Goal: Find specific fact: Find specific fact

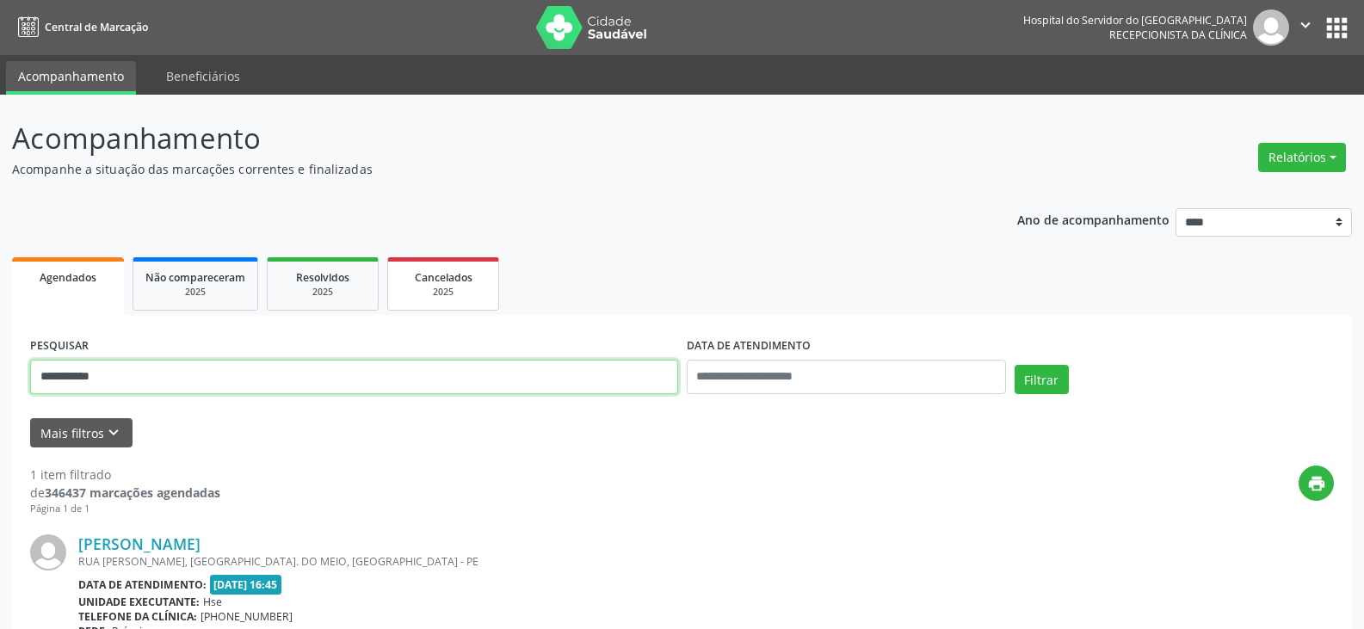
click at [1015, 365] on button "Filtrar" at bounding box center [1042, 379] width 54 height 29
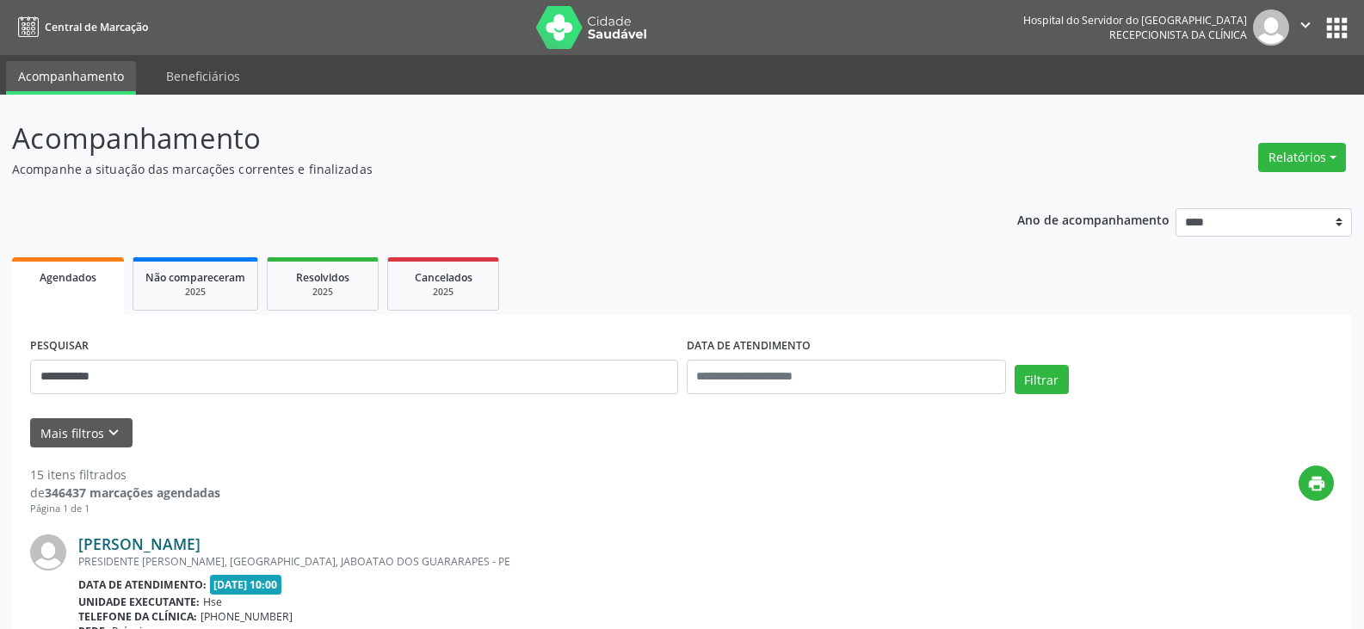
click at [200, 539] on link "[PERSON_NAME]" at bounding box center [139, 543] width 122 height 19
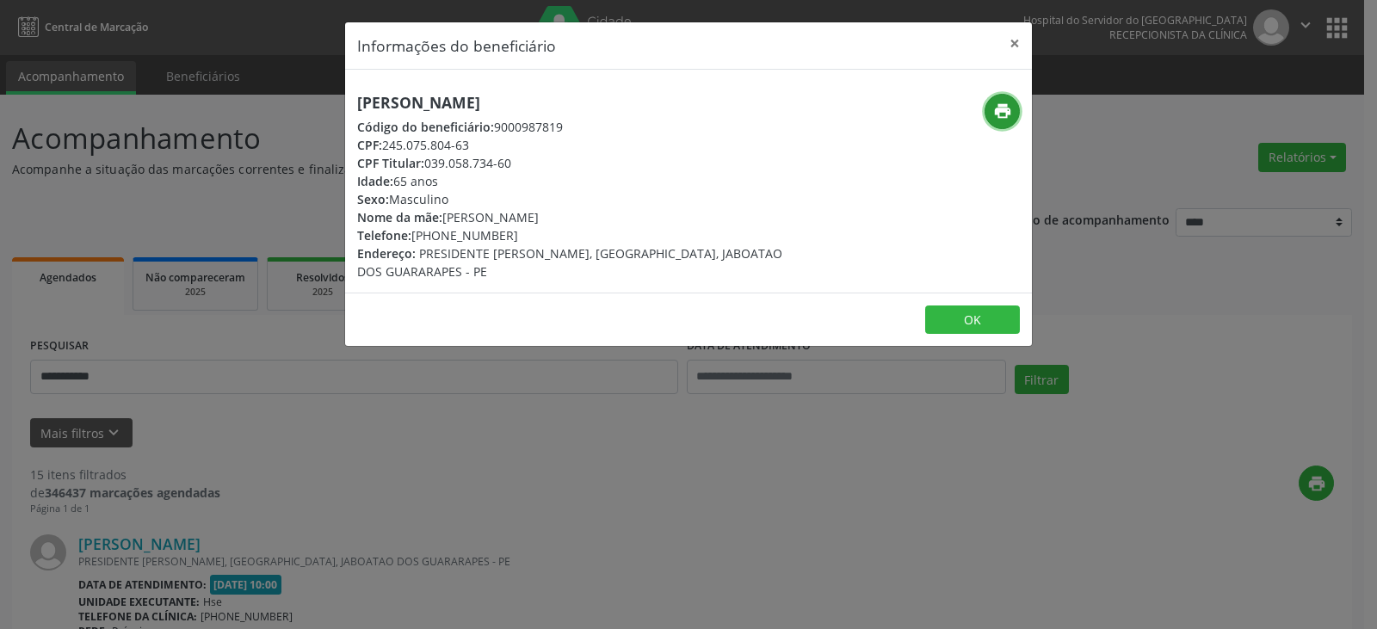
click at [1014, 110] on button "print" at bounding box center [1001, 111] width 35 height 35
drag, startPoint x: 443, startPoint y: 167, endPoint x: 524, endPoint y: 163, distance: 81.0
click at [524, 163] on div "CPF Titular: 039.058.734-60" at bounding box center [574, 163] width 434 height 18
copy div "039.058.734-60"
drag, startPoint x: 440, startPoint y: 235, endPoint x: 535, endPoint y: 232, distance: 95.6
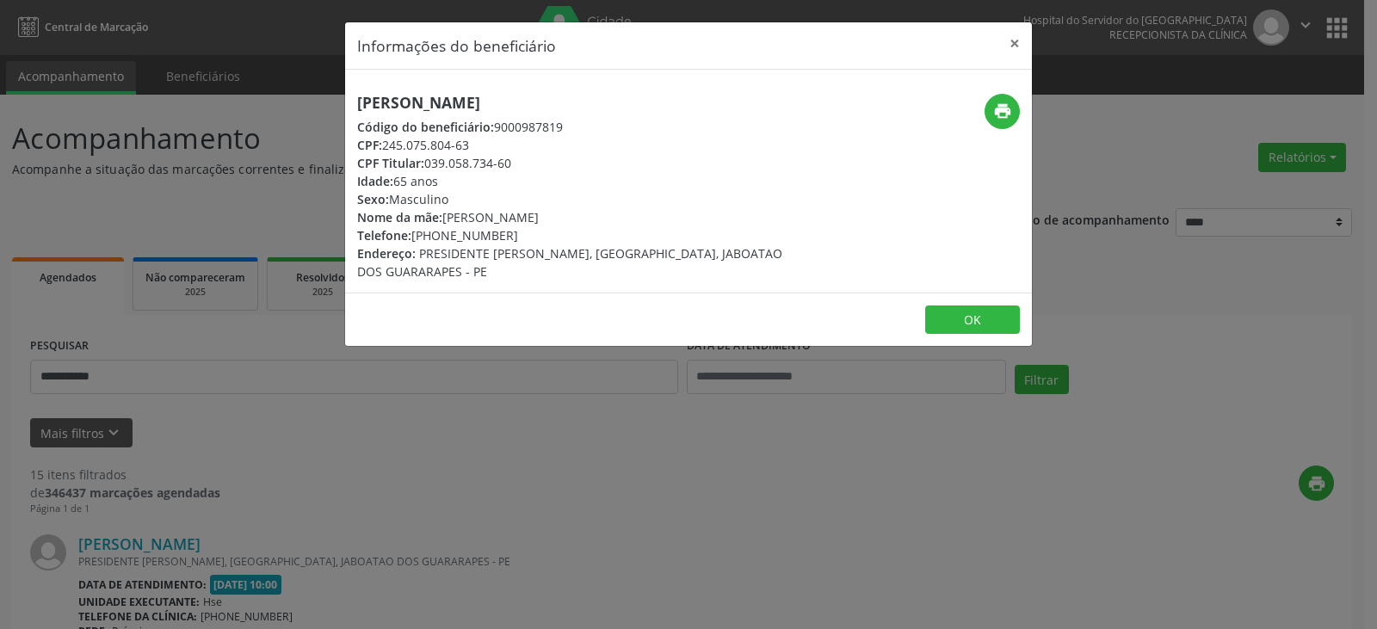
click at [535, 232] on div "Telefone: [PHONE_NUMBER]" at bounding box center [574, 235] width 434 height 18
copy div "98707-4289"
drag, startPoint x: 427, startPoint y: 164, endPoint x: 540, endPoint y: 163, distance: 113.6
click at [540, 163] on div "CPF Titular: 039.058.734-60" at bounding box center [574, 163] width 434 height 18
copy div "039.058.734-60"
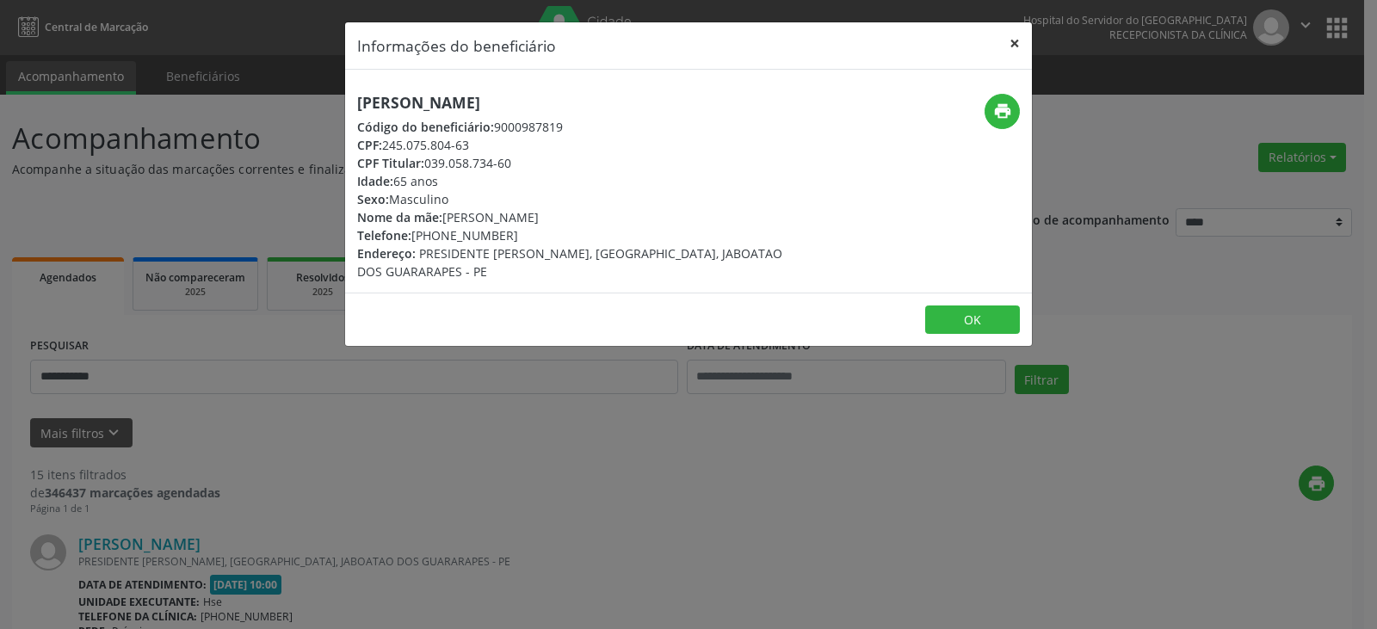
click at [1015, 47] on button "×" at bounding box center [1014, 43] width 34 height 42
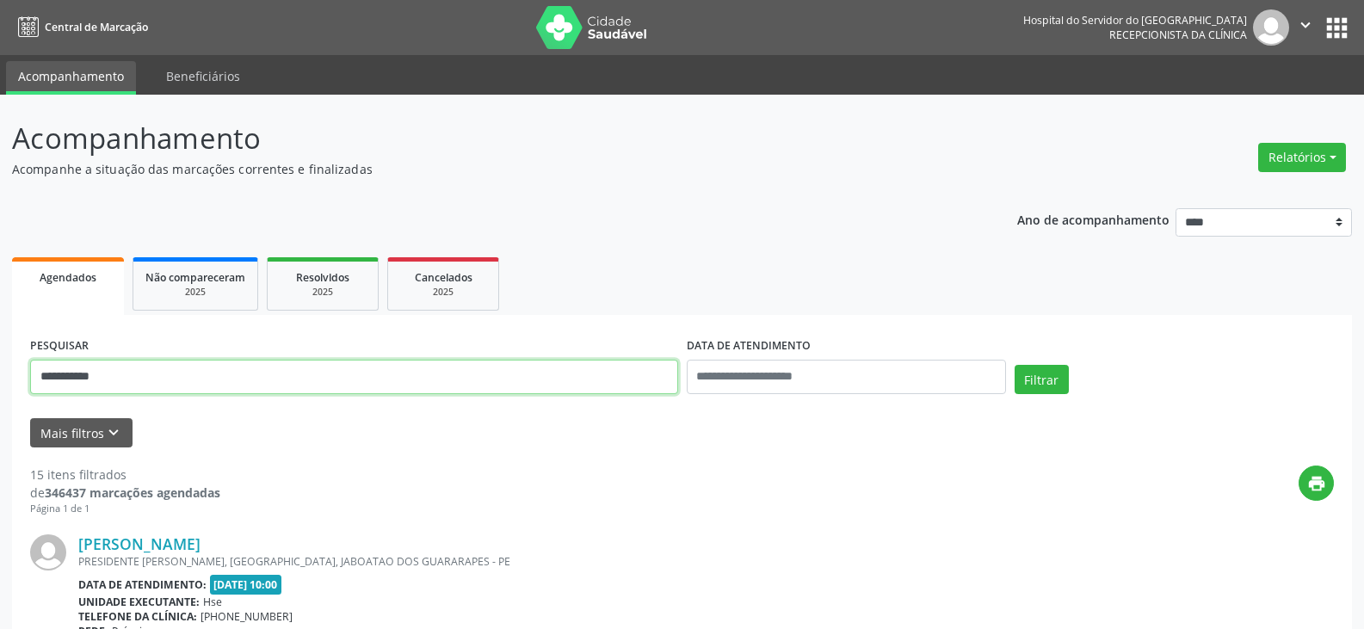
drag, startPoint x: 314, startPoint y: 379, endPoint x: 0, endPoint y: 379, distance: 314.1
paste input "***"
type input "**********"
click at [1015, 365] on button "Filtrar" at bounding box center [1042, 379] width 54 height 29
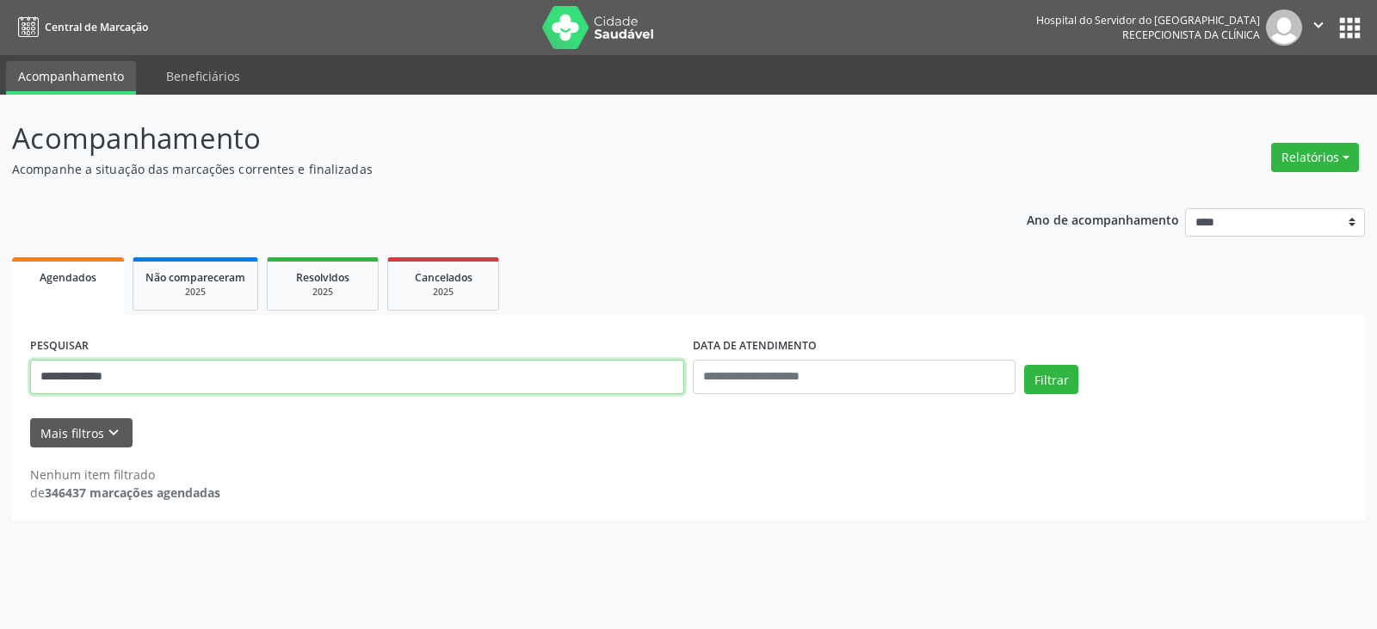
click at [457, 389] on input "**********" at bounding box center [357, 377] width 654 height 34
click at [1024, 365] on button "Filtrar" at bounding box center [1051, 379] width 54 height 29
click at [155, 380] on input "**********" at bounding box center [357, 377] width 654 height 34
drag, startPoint x: 446, startPoint y: 373, endPoint x: 0, endPoint y: 381, distance: 445.8
click at [0, 381] on div "**********" at bounding box center [688, 362] width 1377 height 534
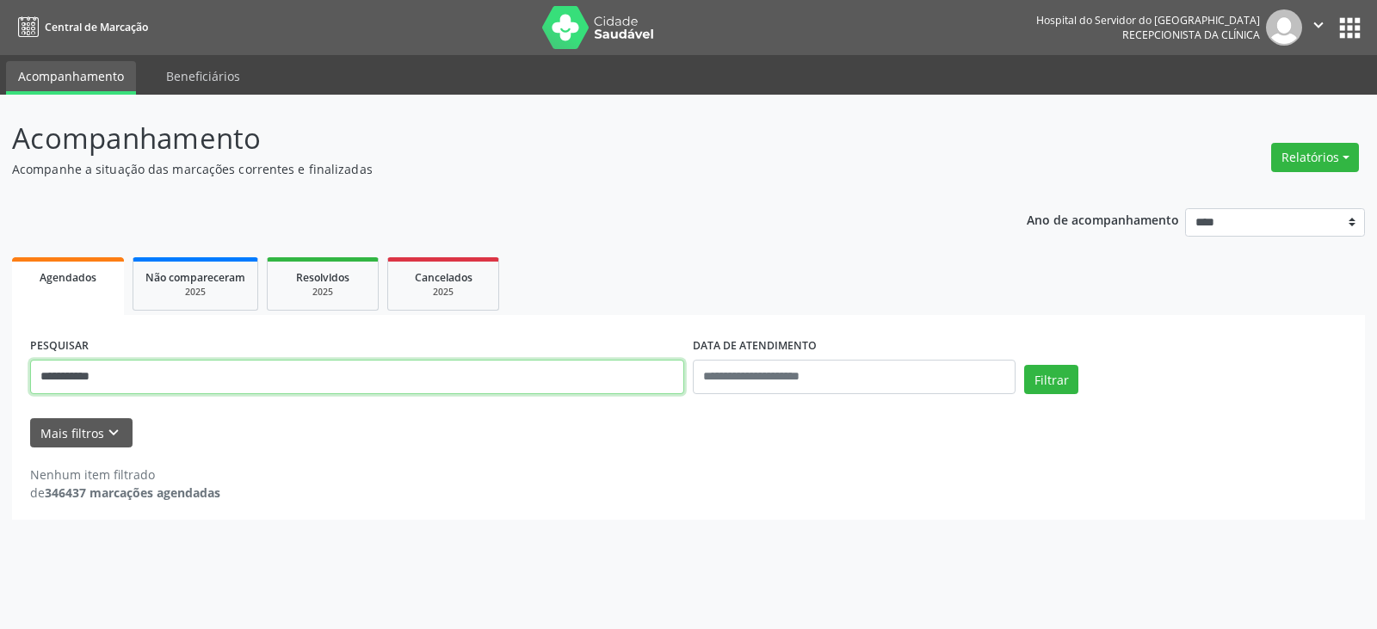
type input "**********"
click at [1024, 365] on button "Filtrar" at bounding box center [1051, 379] width 54 height 29
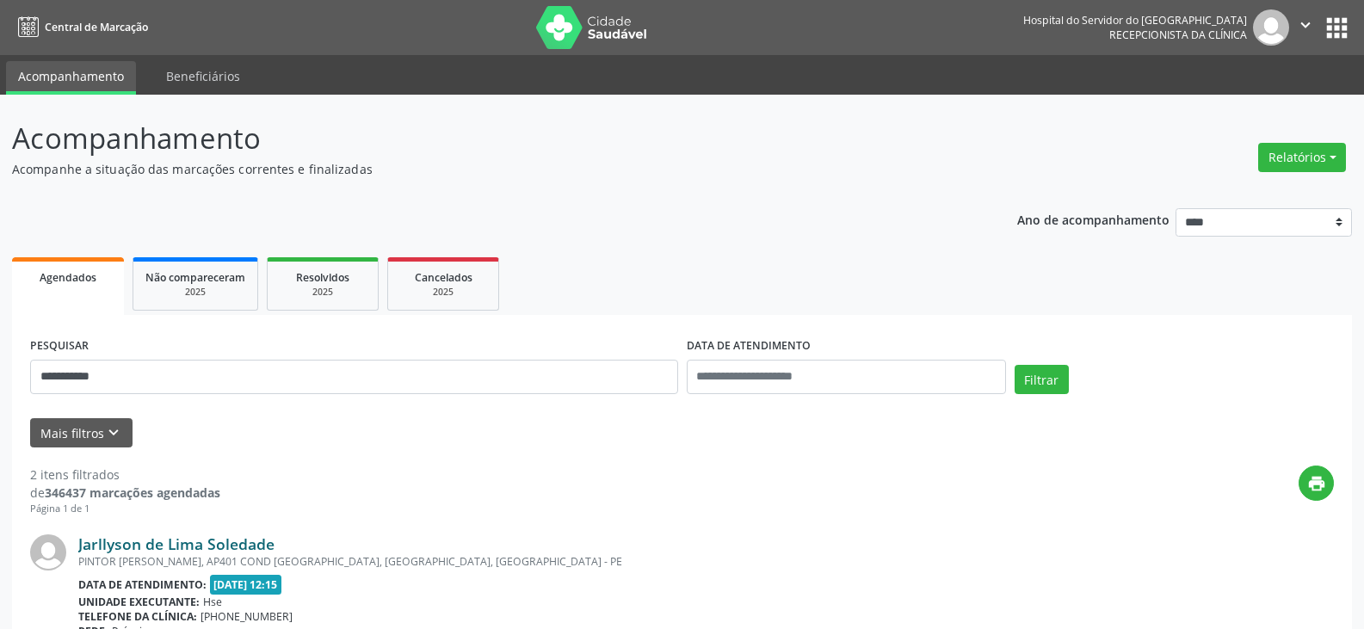
click at [158, 548] on link "Jarllyson de Lima Soledade" at bounding box center [176, 543] width 196 height 19
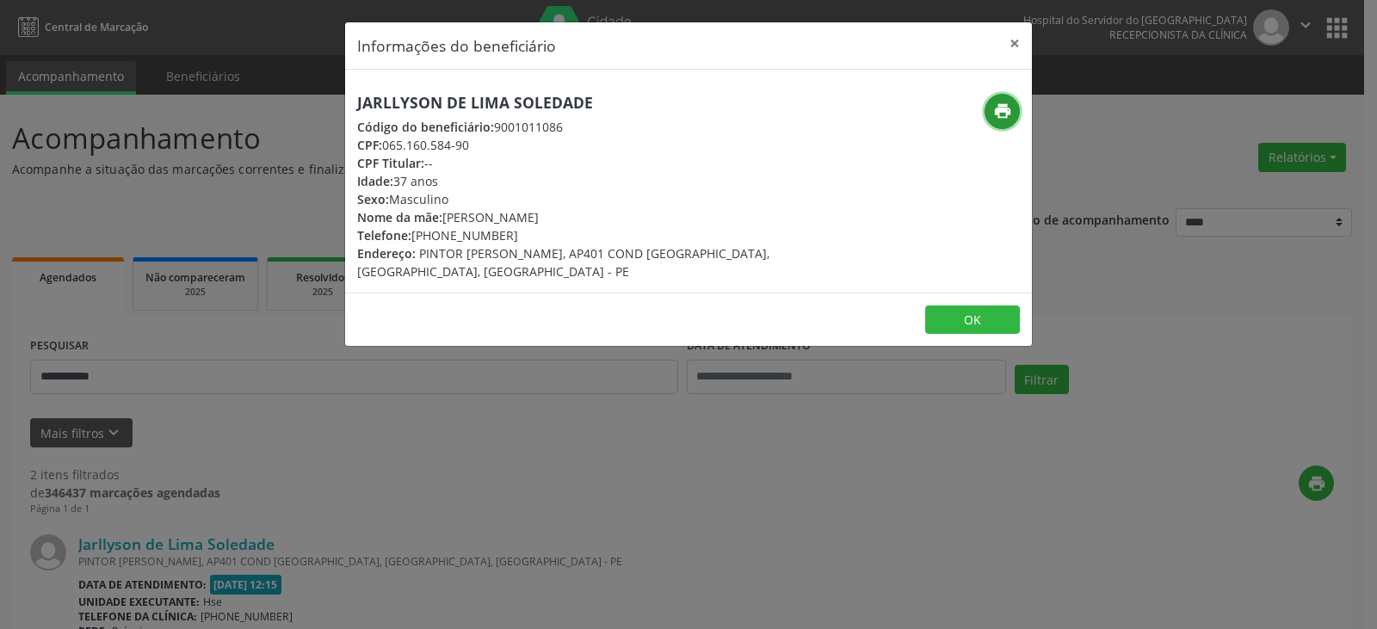
click at [998, 110] on icon "print" at bounding box center [1002, 111] width 19 height 19
drag, startPoint x: 441, startPoint y: 235, endPoint x: 513, endPoint y: 238, distance: 72.4
click at [512, 238] on div "Telefone: [PHONE_NUMBER]" at bounding box center [574, 235] width 434 height 18
copy div "99832-6151"
click at [1022, 47] on button "×" at bounding box center [1014, 43] width 34 height 42
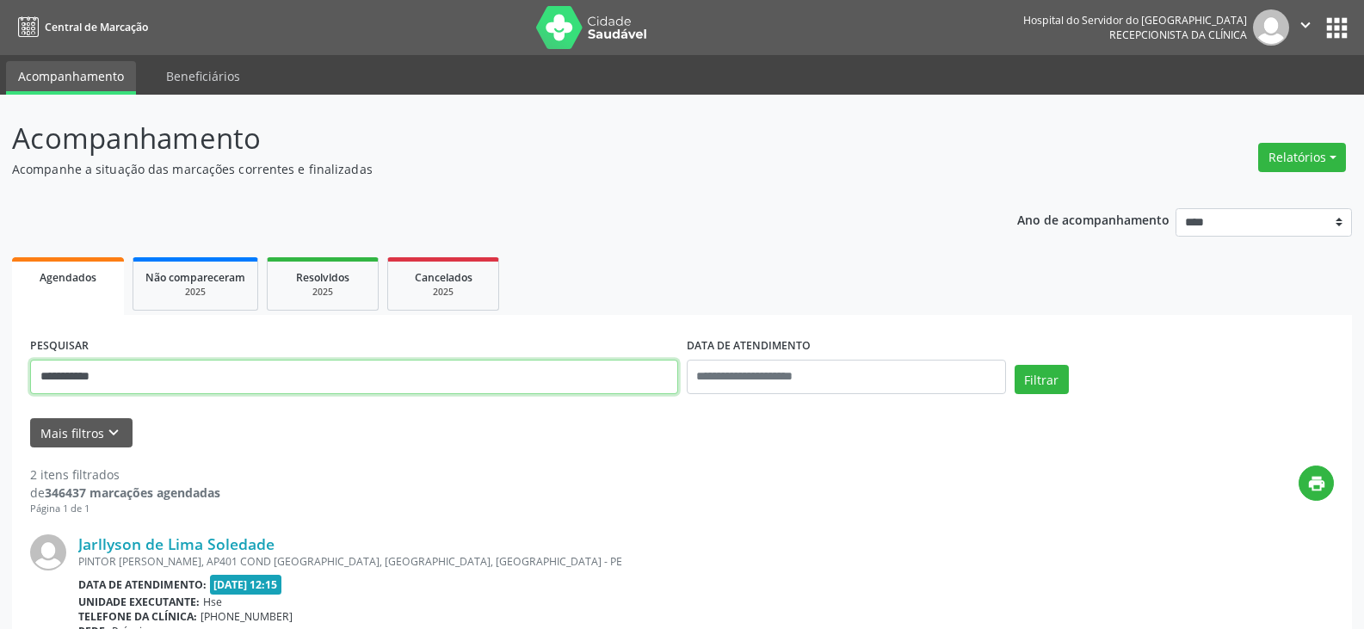
drag, startPoint x: 630, startPoint y: 381, endPoint x: 0, endPoint y: 384, distance: 629.9
click at [0, 384] on div "**********" at bounding box center [682, 583] width 1364 height 977
type input "**********"
click at [1015, 365] on button "Filtrar" at bounding box center [1042, 379] width 54 height 29
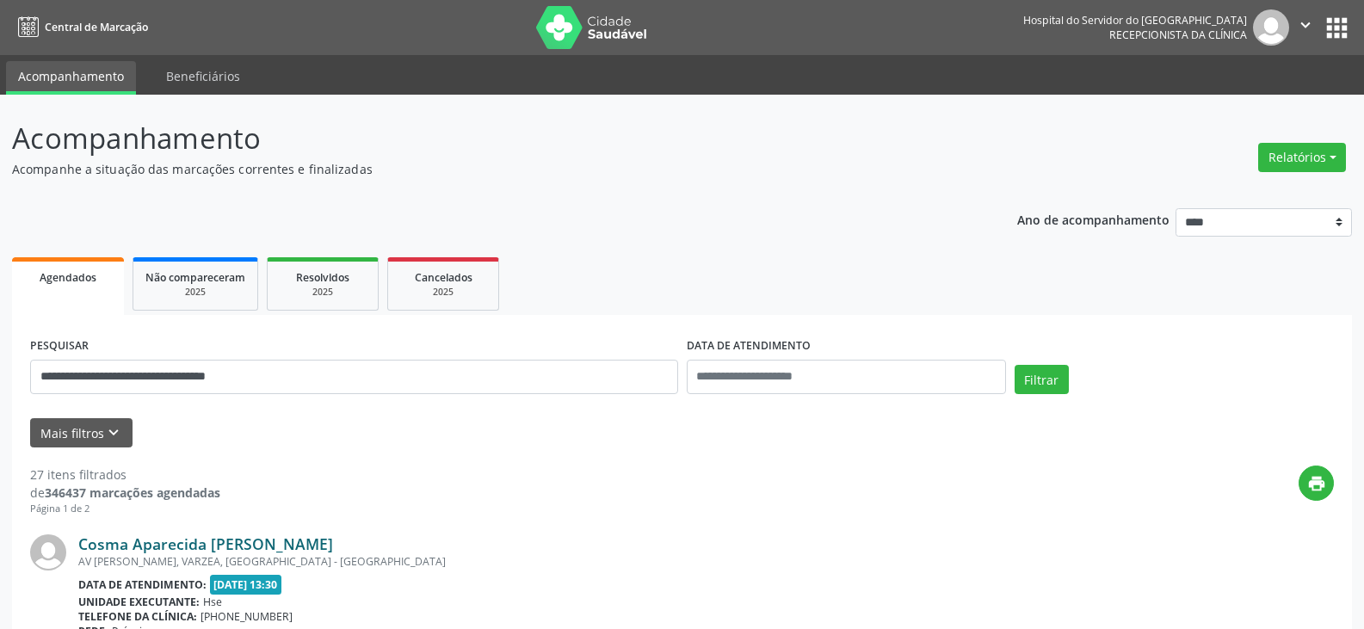
click at [316, 543] on link "Cosma Aparecida [PERSON_NAME]" at bounding box center [205, 543] width 255 height 19
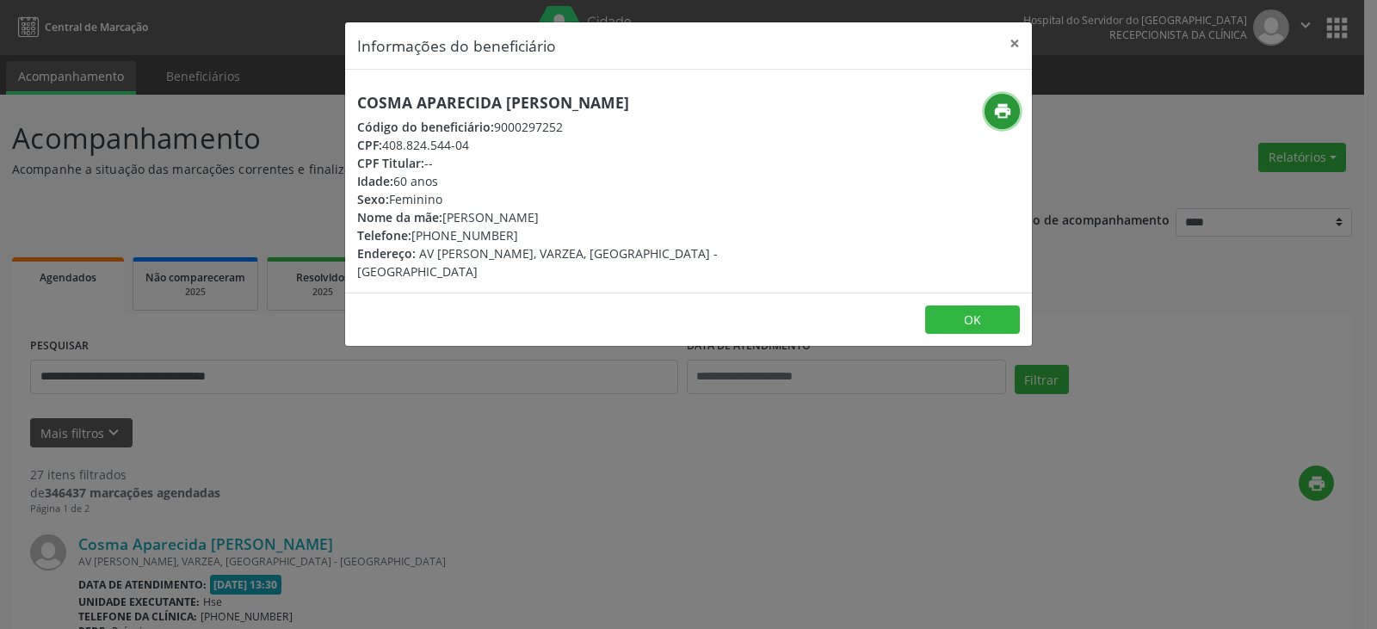
click at [1006, 116] on icon "print" at bounding box center [1002, 111] width 19 height 19
drag, startPoint x: 435, startPoint y: 233, endPoint x: 506, endPoint y: 233, distance: 71.4
click at [506, 233] on div "Telefone: [PHONE_NUMBER]" at bounding box center [574, 235] width 434 height 18
copy div "99743-3090"
click at [1005, 45] on button "×" at bounding box center [1014, 43] width 34 height 42
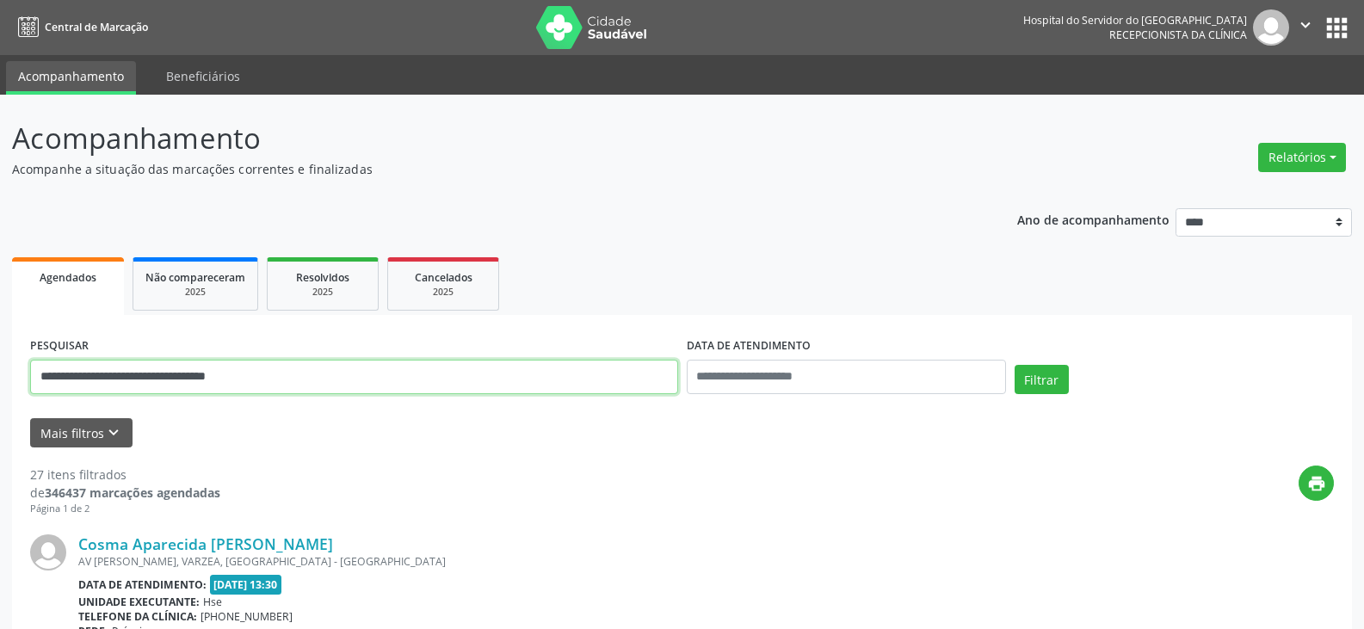
drag, startPoint x: 363, startPoint y: 371, endPoint x: 0, endPoint y: 342, distance: 364.3
type input "**********"
click at [1015, 365] on button "Filtrar" at bounding box center [1042, 379] width 54 height 29
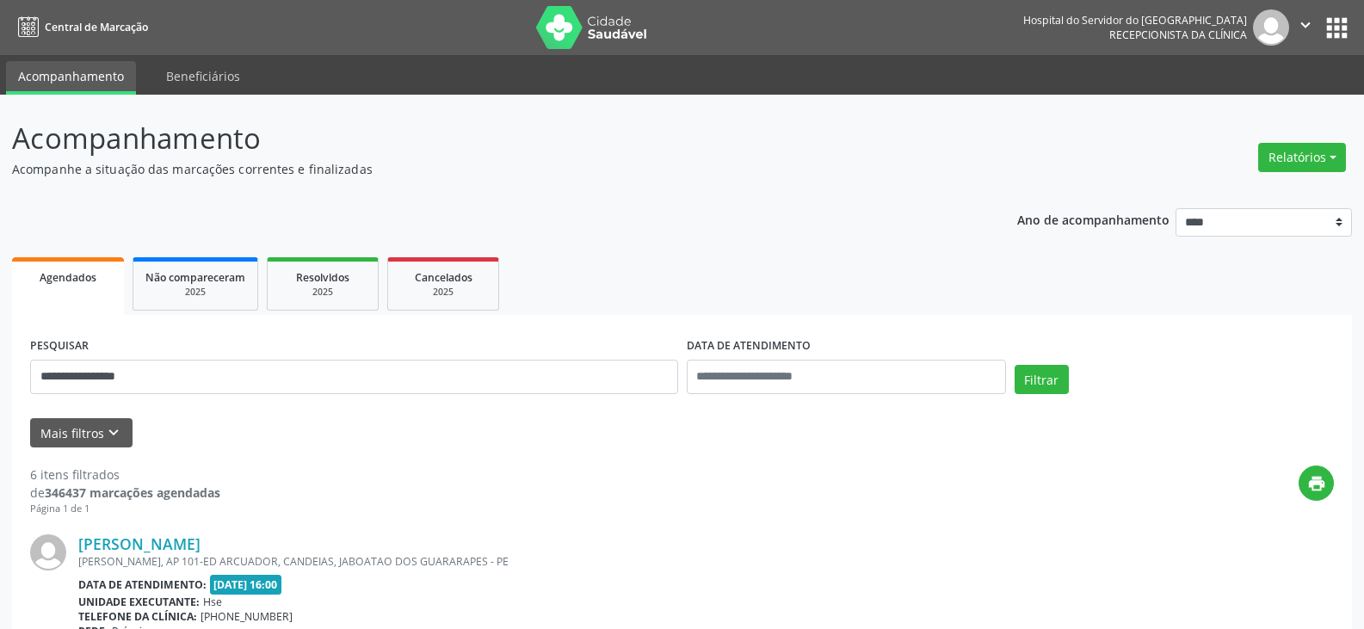
drag, startPoint x: 214, startPoint y: 540, endPoint x: 77, endPoint y: 547, distance: 137.9
copy div "[PERSON_NAME]"
click at [225, 476] on div "print" at bounding box center [776, 491] width 1113 height 51
drag, startPoint x: 216, startPoint y: 544, endPoint x: 74, endPoint y: 550, distance: 142.1
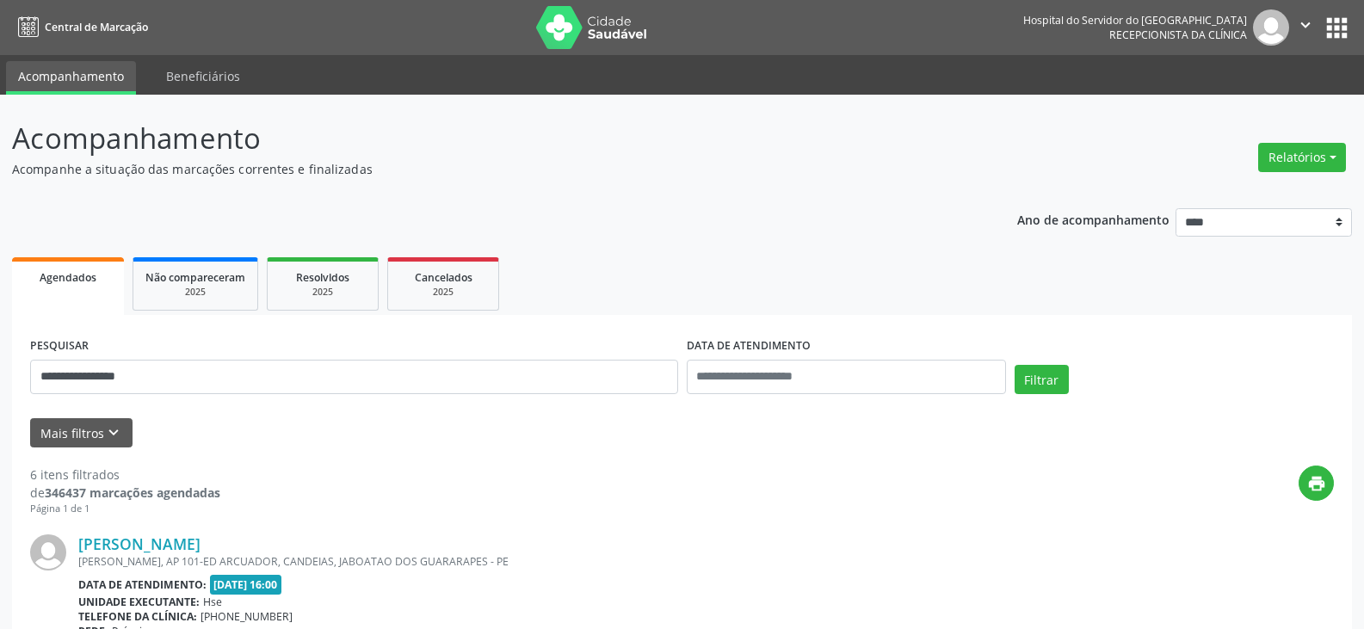
copy div "[PERSON_NAME]"
